Goal: Information Seeking & Learning: Learn about a topic

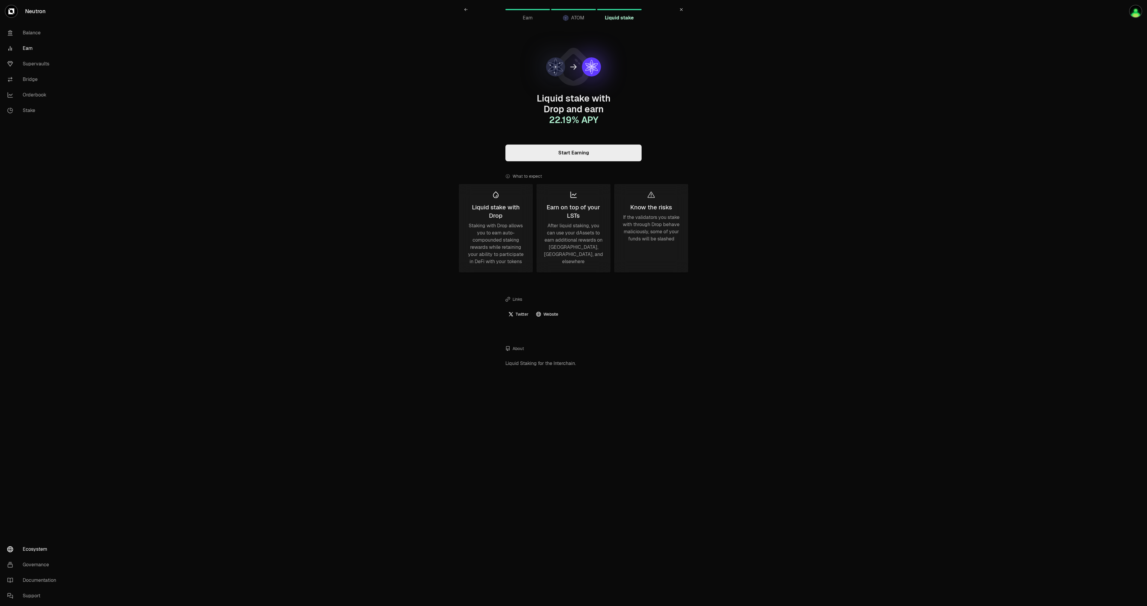
click at [41, 548] on link "Ecosystem" at bounding box center [33, 550] width 62 height 16
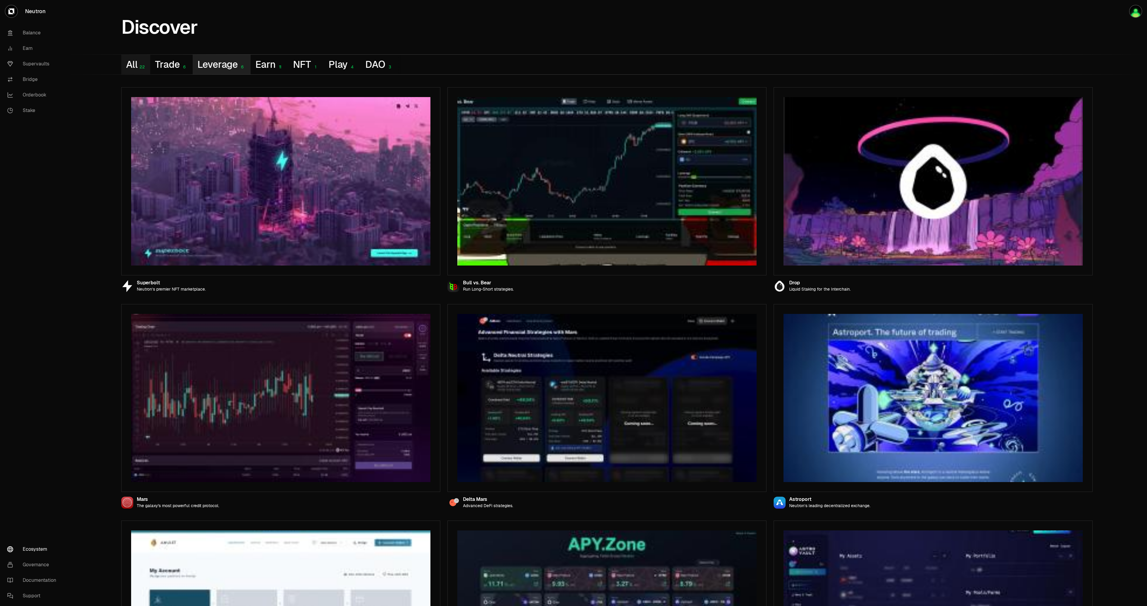
click at [218, 65] on button "Leverage 6" at bounding box center [222, 65] width 58 height 20
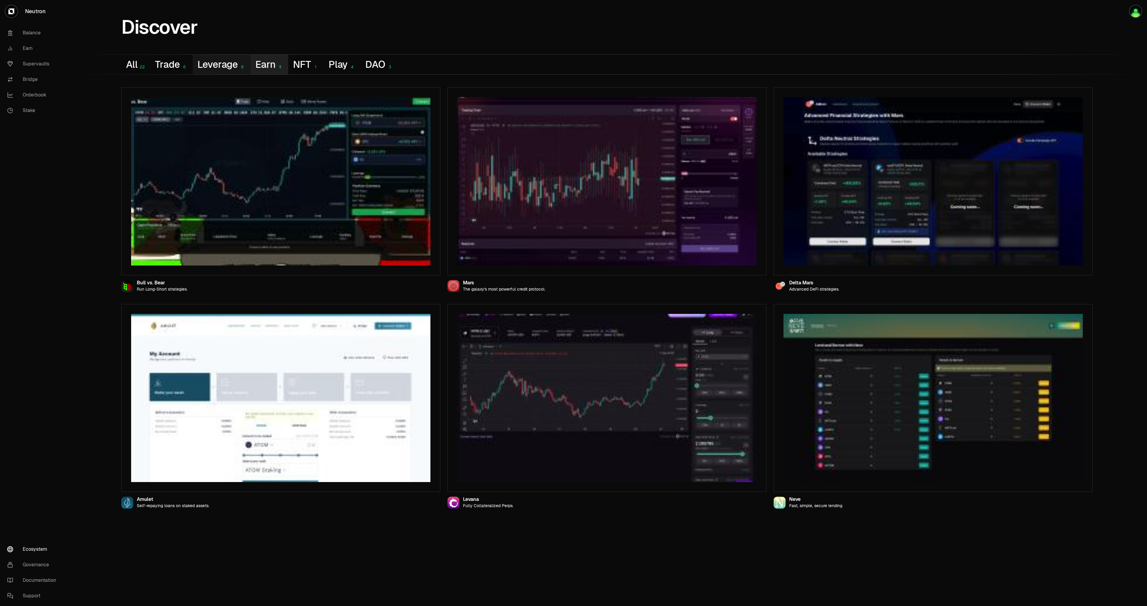
click at [260, 65] on button "Earn 11" at bounding box center [270, 65] width 38 height 20
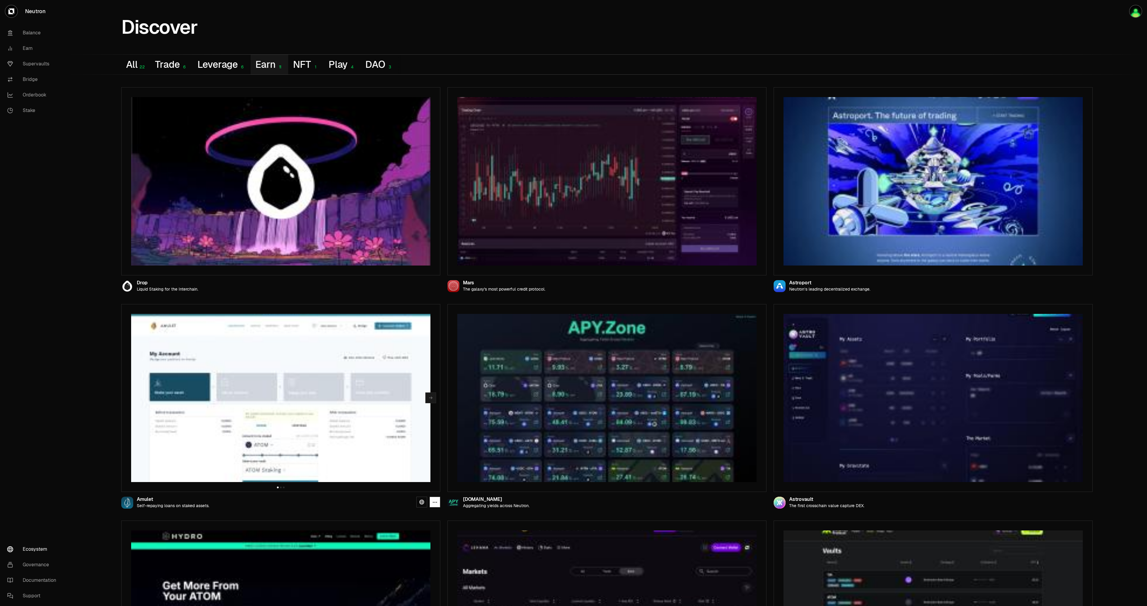
click at [231, 394] on img at bounding box center [280, 398] width 299 height 168
click at [430, 399] on icon "button" at bounding box center [430, 397] width 5 height 5
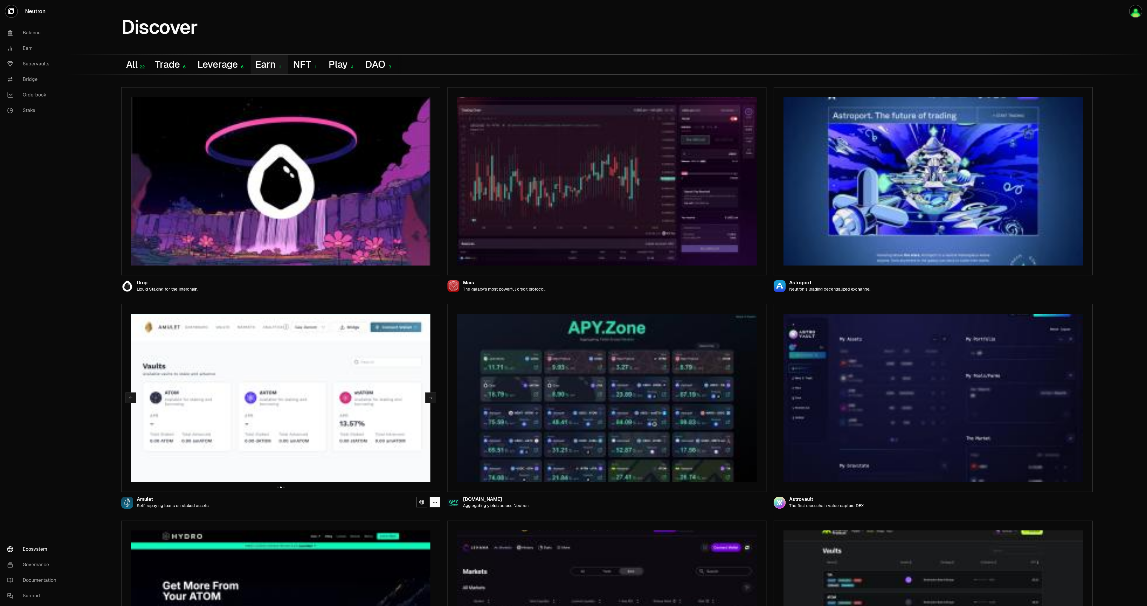
click at [126, 505] on icon at bounding box center [127, 503] width 6 height 10
click at [140, 501] on div "Amulet" at bounding box center [173, 499] width 73 height 5
click at [146, 501] on div "Amulet" at bounding box center [173, 499] width 73 height 5
click at [252, 376] on img at bounding box center [280, 398] width 299 height 168
click at [121, 503] on div at bounding box center [127, 503] width 12 height 12
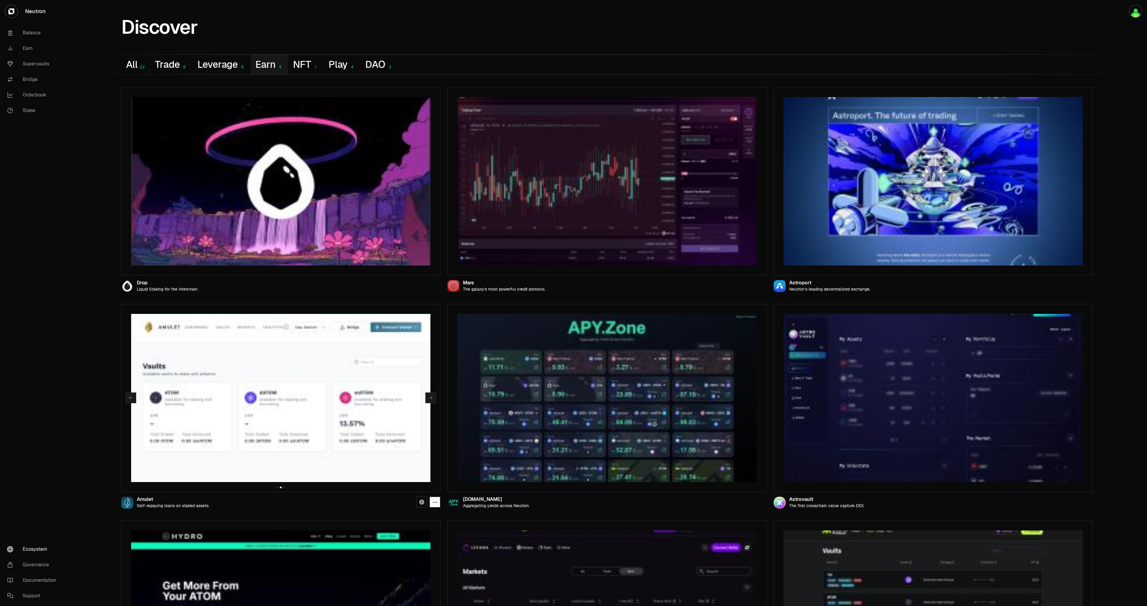
click at [139, 501] on div "Amulet" at bounding box center [173, 499] width 73 height 5
click at [418, 498] on link at bounding box center [421, 502] width 11 height 11
click at [419, 504] on icon at bounding box center [421, 502] width 5 height 5
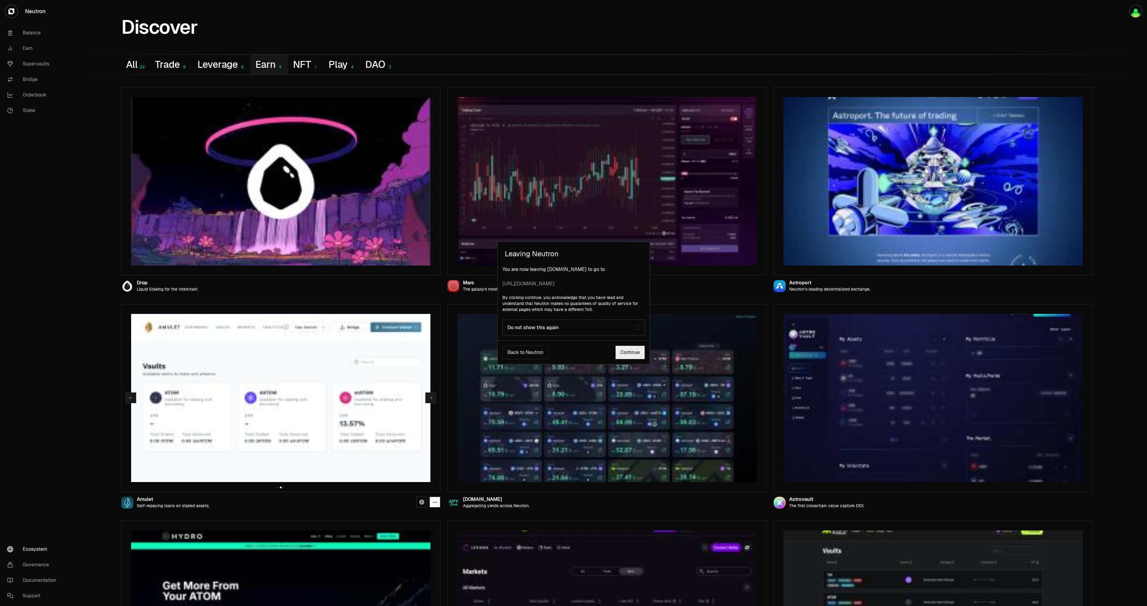
click at [625, 352] on link "Continue" at bounding box center [630, 353] width 30 height 14
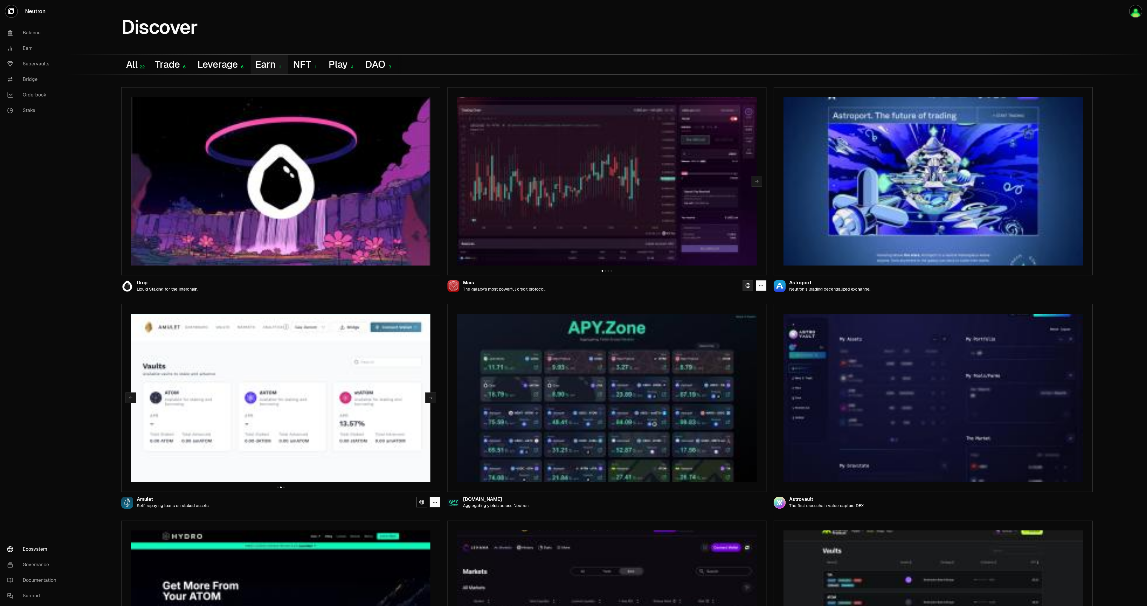
click at [744, 286] on link at bounding box center [748, 285] width 11 height 11
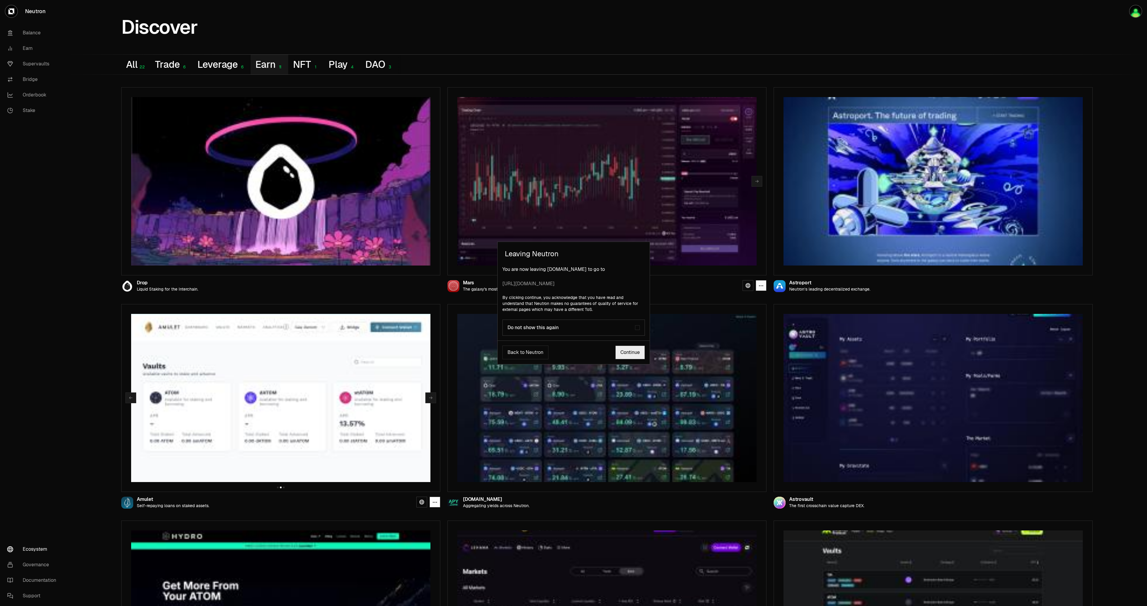
click at [633, 354] on link "Continue" at bounding box center [630, 353] width 30 height 14
